Goal: Communication & Community: Answer question/provide support

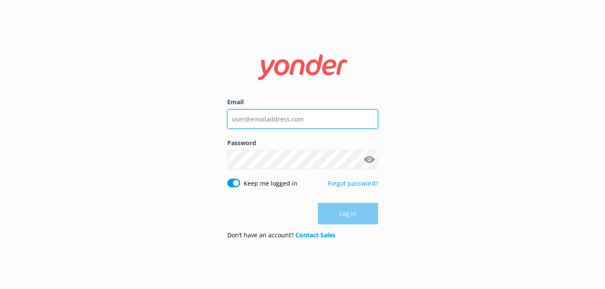
click at [300, 111] on input "Email" at bounding box center [302, 118] width 151 height 19
type input "[EMAIL_ADDRESS][DOMAIN_NAME]"
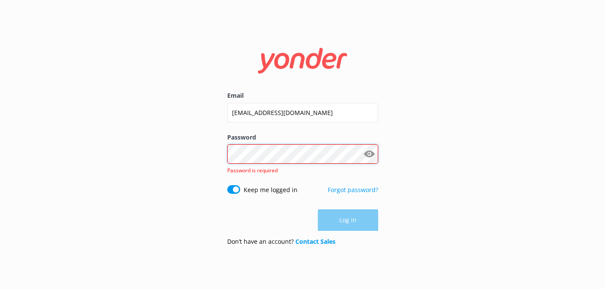
click at [277, 164] on div "Password Show password Password is required" at bounding box center [302, 159] width 151 height 53
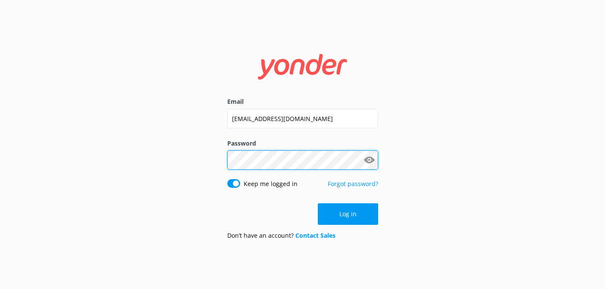
click button "Log in" at bounding box center [348, 214] width 60 height 22
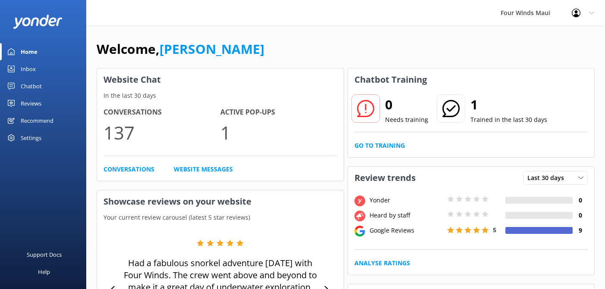
click at [33, 71] on div "Inbox" at bounding box center [28, 68] width 15 height 17
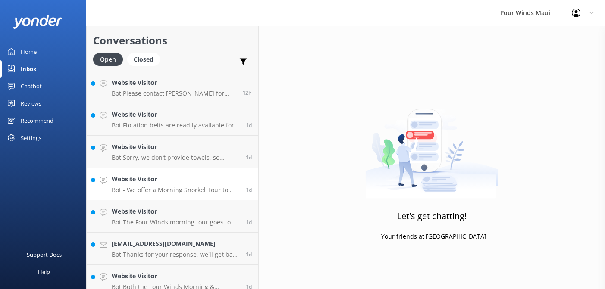
scroll to position [105, 0]
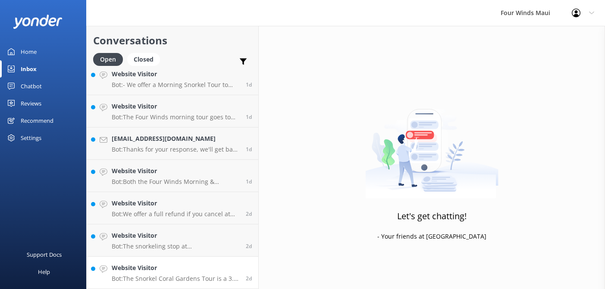
click at [190, 278] on p "Bot: The Snorkel Coral Gardens Tour is a 3.5-hour cruise that includes snorkeli…" at bounding box center [176, 279] width 128 height 8
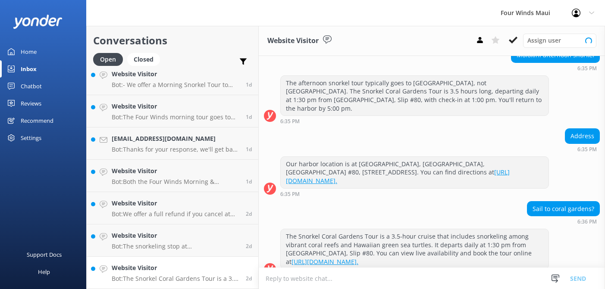
scroll to position [100, 0]
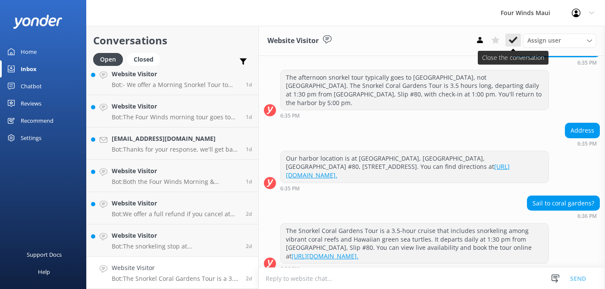
click at [515, 41] on icon at bounding box center [513, 40] width 9 height 9
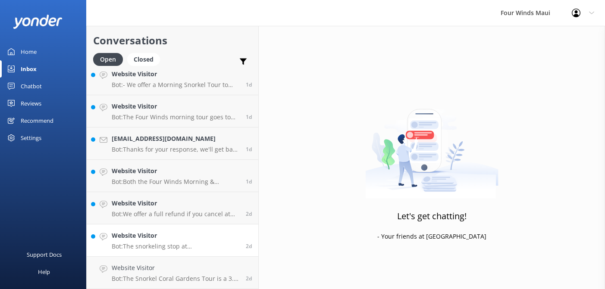
scroll to position [73, 0]
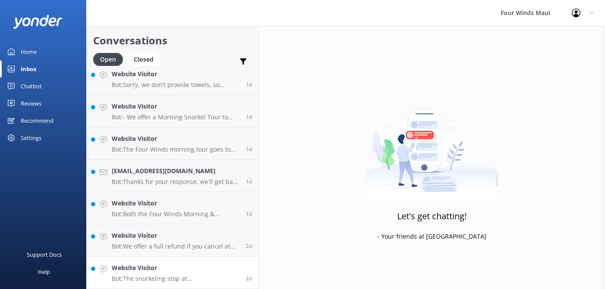
click at [156, 270] on h4 "Website Visitor" at bounding box center [176, 267] width 128 height 9
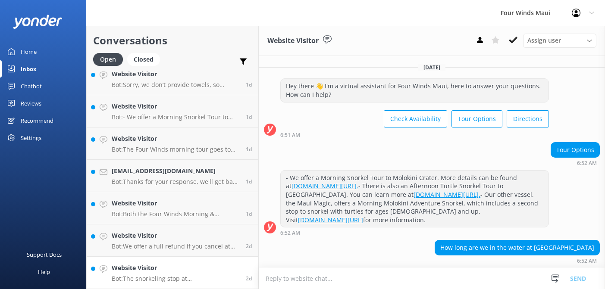
scroll to position [44, 0]
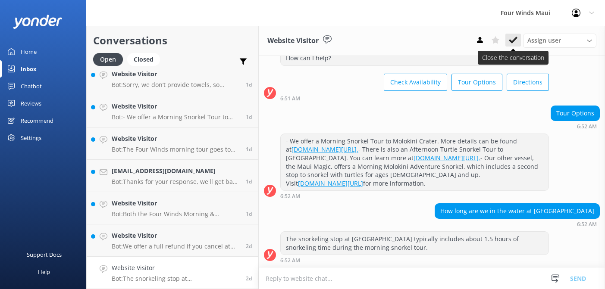
click at [513, 42] on use at bounding box center [513, 40] width 9 height 7
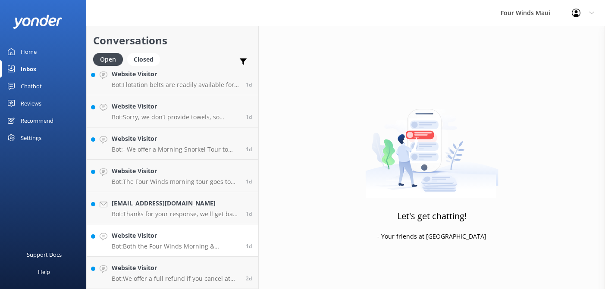
scroll to position [41, 0]
click at [170, 270] on h4 "Website Visitor" at bounding box center [176, 267] width 128 height 9
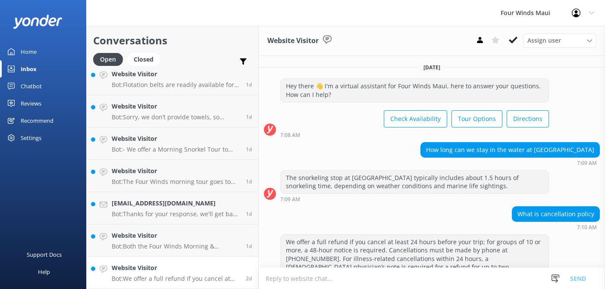
scroll to position [28, 0]
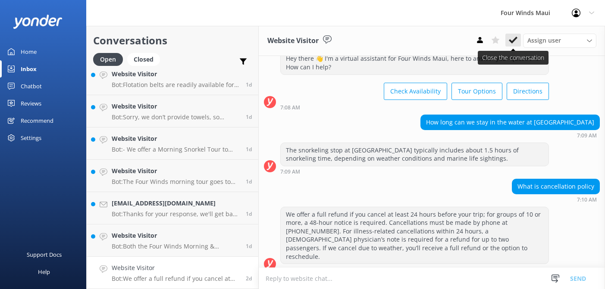
click at [512, 36] on icon at bounding box center [513, 40] width 9 height 9
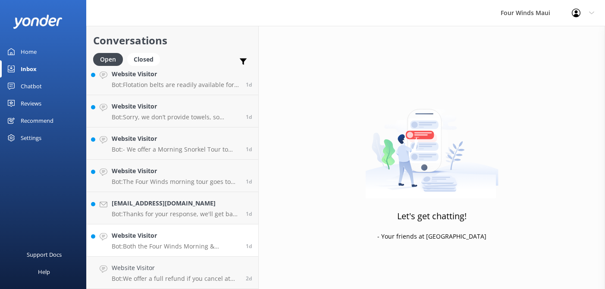
scroll to position [8, 0]
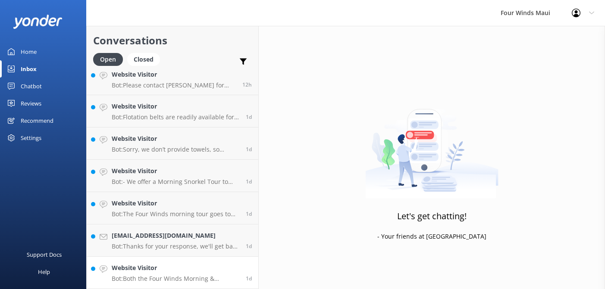
click at [195, 265] on h4 "Website Visitor" at bounding box center [176, 267] width 128 height 9
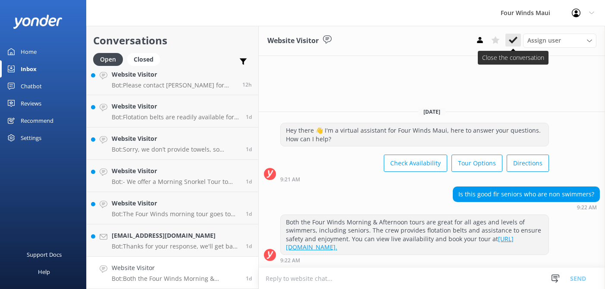
click at [509, 39] on icon at bounding box center [513, 40] width 9 height 9
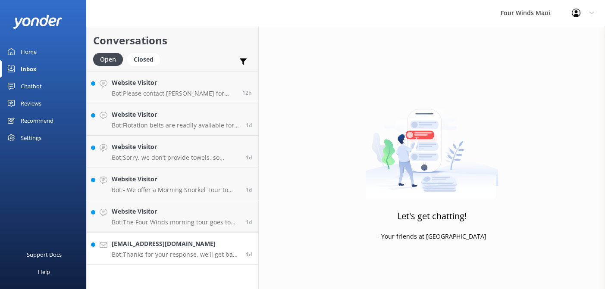
click at [168, 250] on div "[PERSON_NAME][EMAIL_ADDRESS][DOMAIN_NAME] Bot: Thanks for your response, we'll …" at bounding box center [176, 248] width 128 height 19
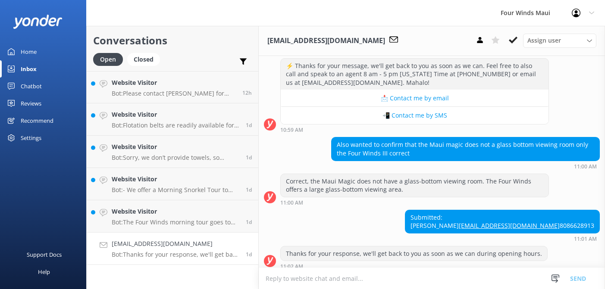
scroll to position [160, 0]
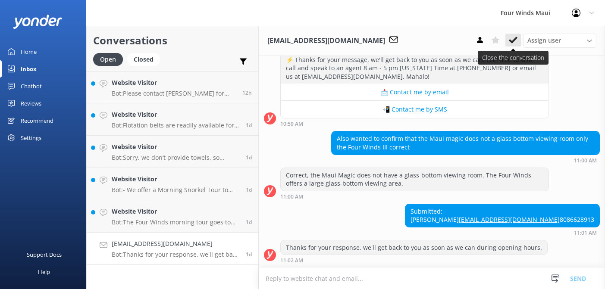
click at [515, 41] on icon at bounding box center [513, 40] width 9 height 9
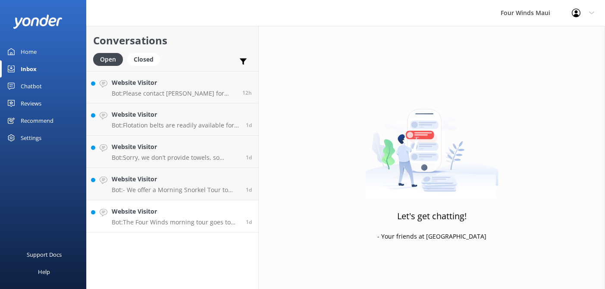
click at [165, 215] on h4 "Website Visitor" at bounding box center [176, 211] width 128 height 9
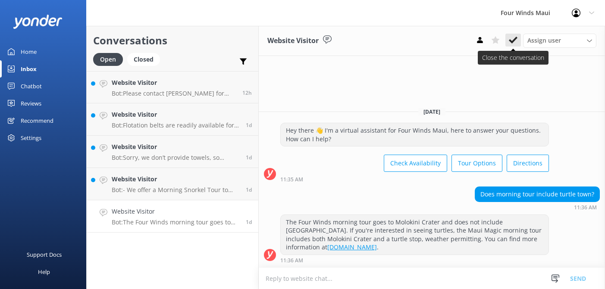
click at [515, 38] on use at bounding box center [513, 40] width 9 height 7
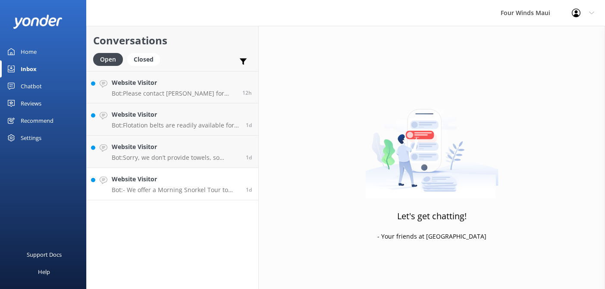
click at [155, 185] on div "Website Visitor Bot: - We offer a Morning Snorkel Tour to Molokini Crater. More…" at bounding box center [176, 184] width 128 height 19
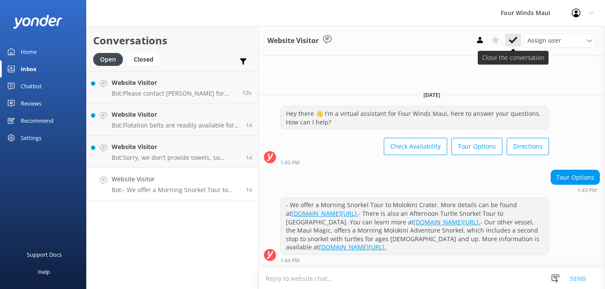
click at [509, 40] on icon at bounding box center [513, 40] width 9 height 9
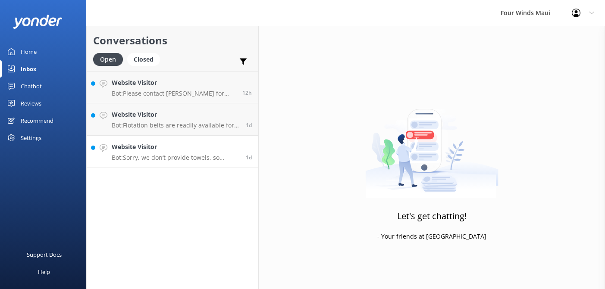
click at [171, 161] on p "Bot: Sorry, we don’t provide towels, so please remember to bring your own." at bounding box center [176, 158] width 128 height 8
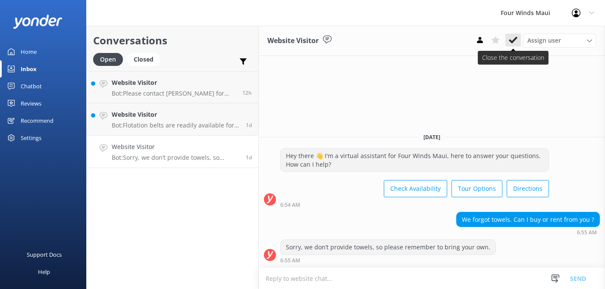
click at [509, 43] on icon at bounding box center [513, 40] width 9 height 9
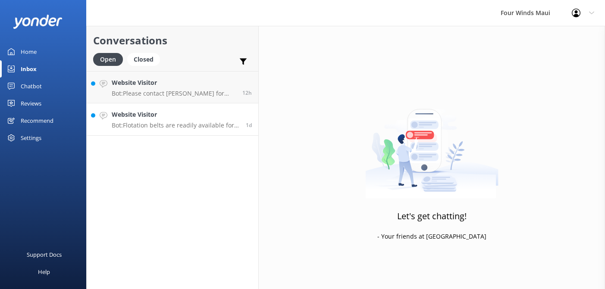
click at [149, 116] on h4 "Website Visitor" at bounding box center [176, 114] width 128 height 9
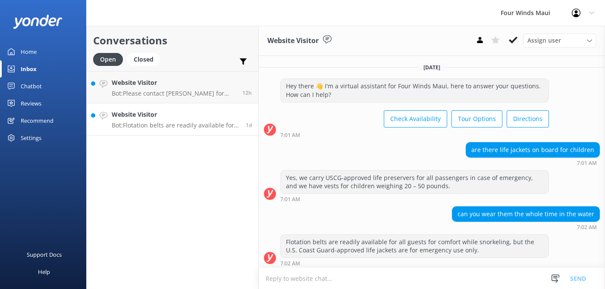
scroll to position [2, 0]
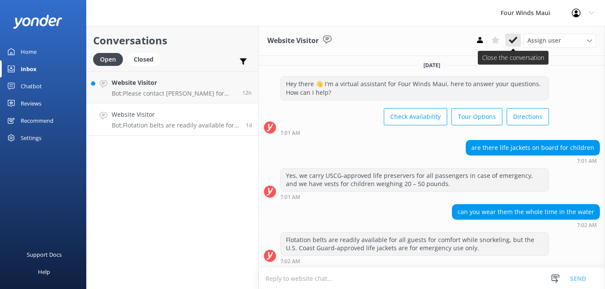
click at [508, 39] on button at bounding box center [513, 40] width 16 height 13
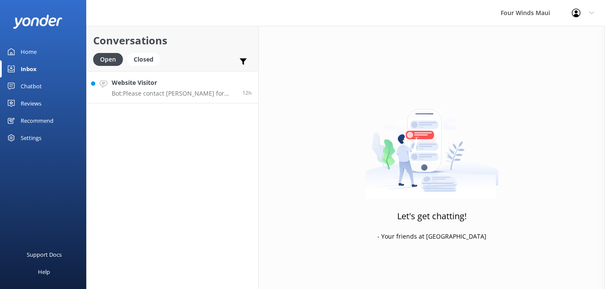
click at [150, 93] on p "Bot: Please contact [PERSON_NAME] for private charter inquiries at [PHONE_NUMBE…" at bounding box center [174, 94] width 124 height 8
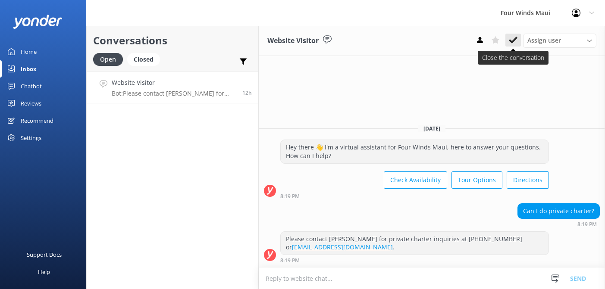
click at [510, 41] on use at bounding box center [513, 40] width 9 height 7
